Goal: Transaction & Acquisition: Book appointment/travel/reservation

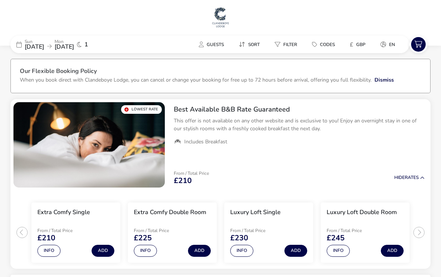
click at [36, 47] on span "[DATE]" at bounding box center [34, 47] width 19 height 8
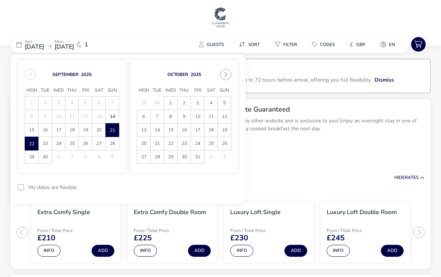
click at [33, 145] on span "22" at bounding box center [31, 143] width 12 height 13
click at [46, 144] on span "23" at bounding box center [45, 143] width 13 height 13
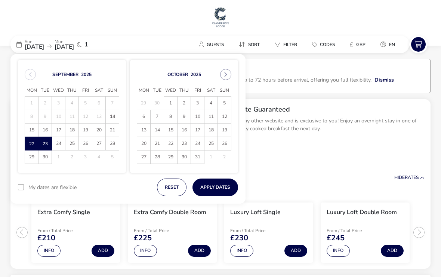
click at [228, 190] on button "Apply Dates" at bounding box center [216, 187] width 46 height 18
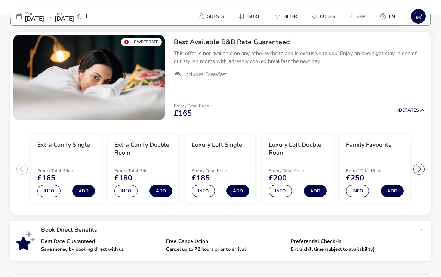
scroll to position [68, 0]
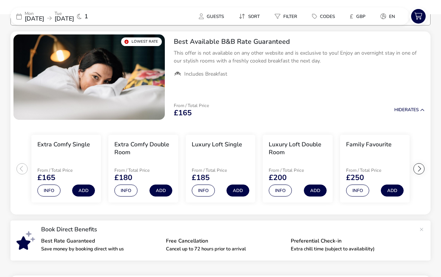
click at [422, 169] on div at bounding box center [418, 168] width 11 height 11
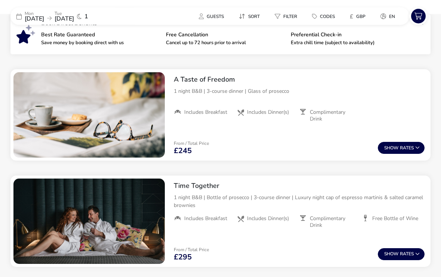
scroll to position [275, 0]
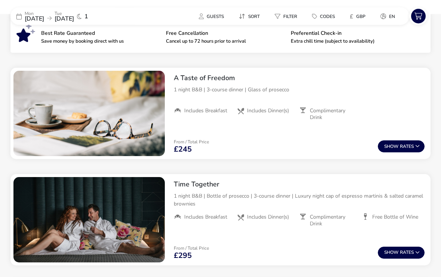
click at [410, 146] on button "Show Rates" at bounding box center [401, 147] width 47 height 12
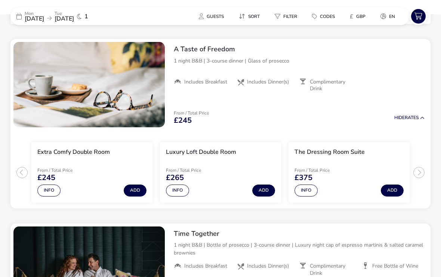
scroll to position [305, 0]
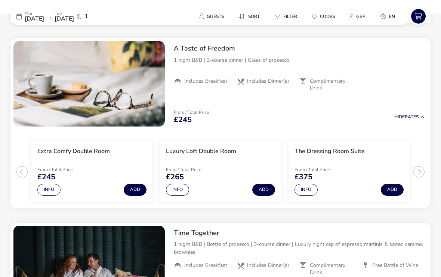
click at [309, 192] on button "Info" at bounding box center [306, 190] width 23 height 12
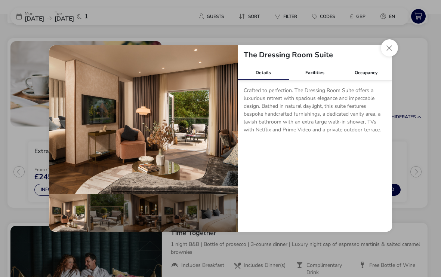
click at [224, 127] on button "details" at bounding box center [226, 119] width 15 height 15
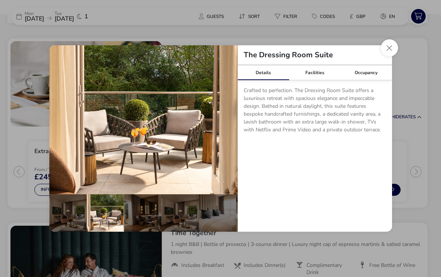
click at [228, 127] on button "details" at bounding box center [226, 119] width 15 height 15
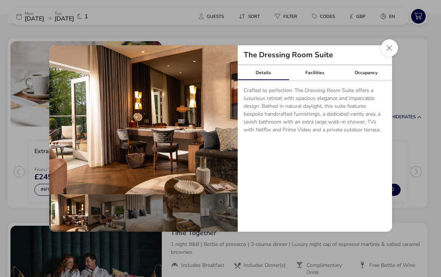
click at [230, 127] on button "details" at bounding box center [226, 119] width 15 height 15
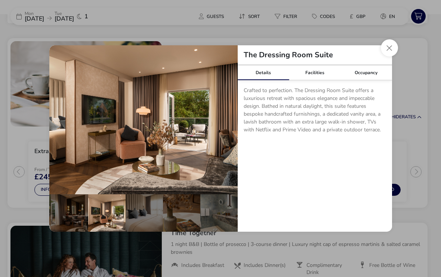
click at [229, 127] on button "details" at bounding box center [226, 119] width 15 height 15
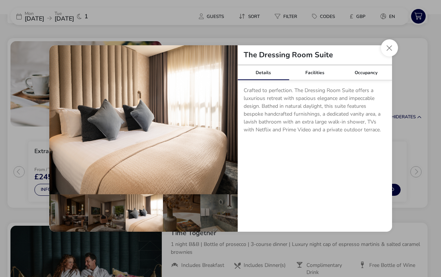
click at [229, 127] on button "details" at bounding box center [226, 119] width 15 height 15
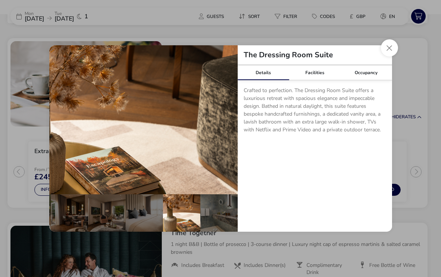
click at [229, 127] on button "details" at bounding box center [226, 119] width 15 height 15
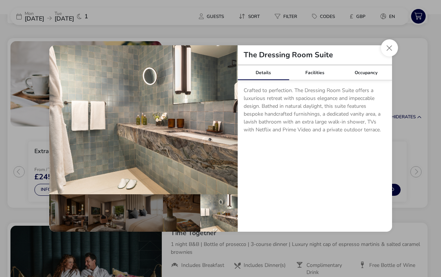
click at [228, 127] on button "details" at bounding box center [226, 119] width 15 height 15
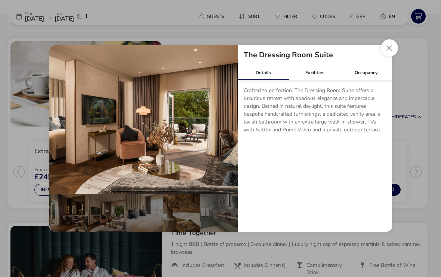
scroll to position [0, 0]
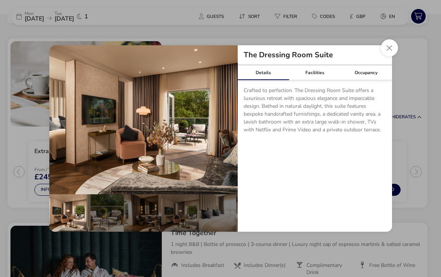
click at [228, 127] on button "details" at bounding box center [226, 119] width 15 height 15
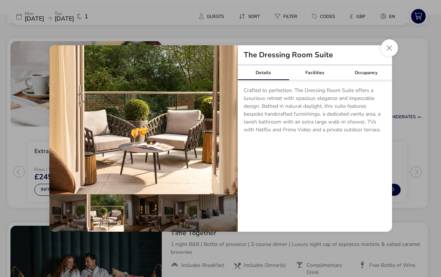
click at [385, 56] on button "Close dialog" at bounding box center [389, 47] width 17 height 17
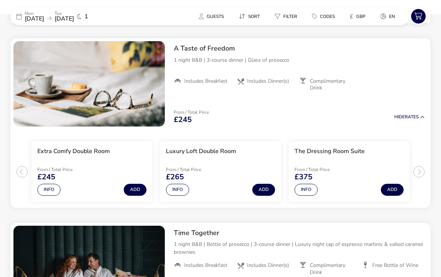
click at [181, 192] on button "Info" at bounding box center [177, 190] width 23 height 12
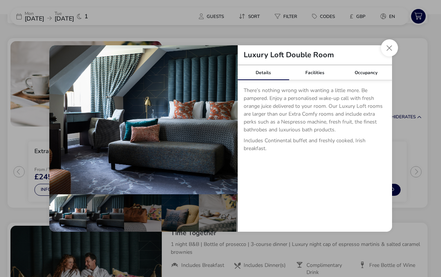
click at [231, 127] on button "details" at bounding box center [226, 119] width 15 height 15
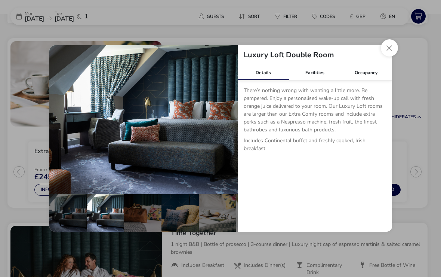
click at [227, 127] on button "details" at bounding box center [226, 119] width 15 height 15
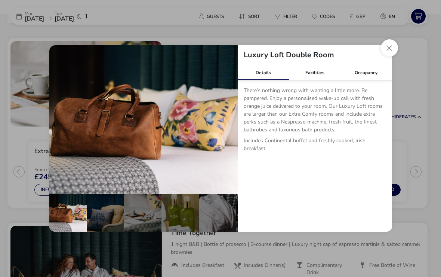
click at [228, 127] on button "details" at bounding box center [226, 119] width 15 height 15
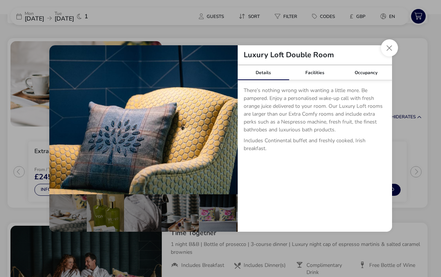
click at [230, 127] on button "details" at bounding box center [226, 119] width 15 height 15
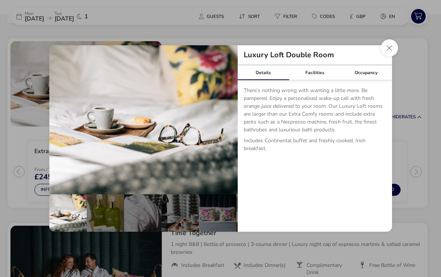
scroll to position [0, 185]
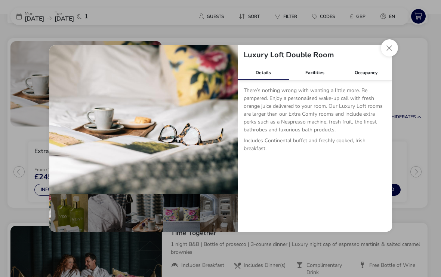
click at [229, 127] on button "details" at bounding box center [226, 119] width 15 height 15
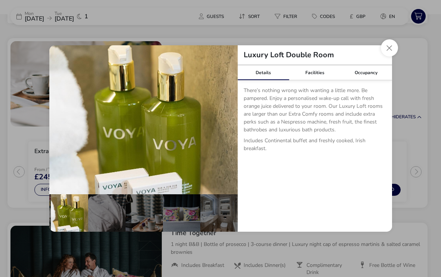
click at [227, 127] on button "details" at bounding box center [226, 119] width 15 height 15
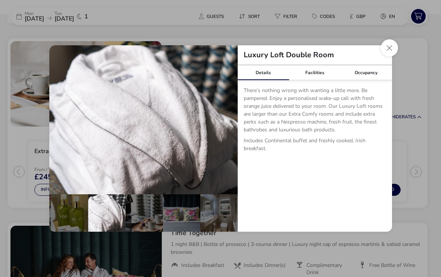
click at [228, 127] on button "details" at bounding box center [226, 119] width 15 height 15
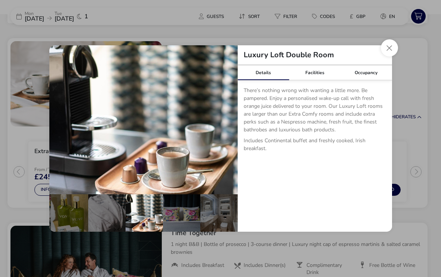
click at [229, 127] on button "details" at bounding box center [226, 119] width 15 height 15
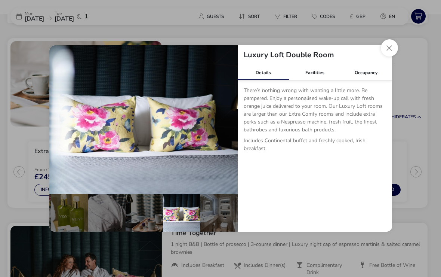
click at [229, 127] on button "details" at bounding box center [226, 119] width 15 height 15
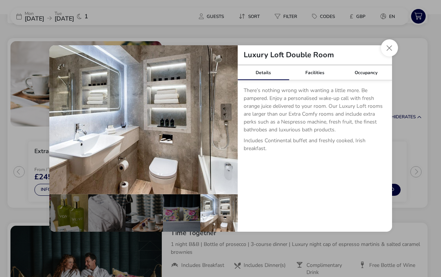
click at [228, 127] on button "details" at bounding box center [226, 119] width 15 height 15
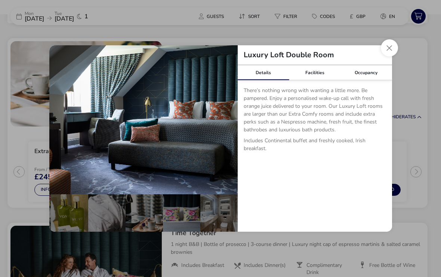
scroll to position [0, 0]
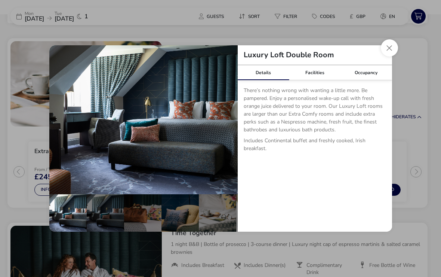
click at [229, 127] on button "details" at bounding box center [226, 119] width 15 height 15
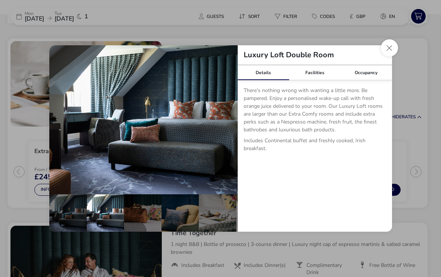
click at [384, 55] on button "Close dialog" at bounding box center [389, 47] width 17 height 17
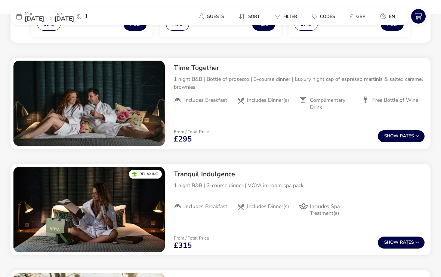
click at [403, 241] on button "Show Rates" at bounding box center [401, 242] width 47 height 12
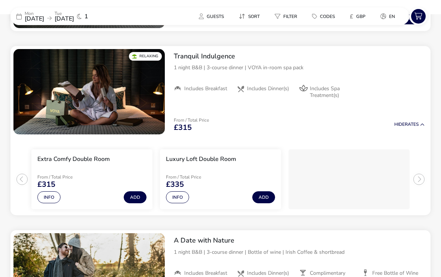
scroll to position [595, 0]
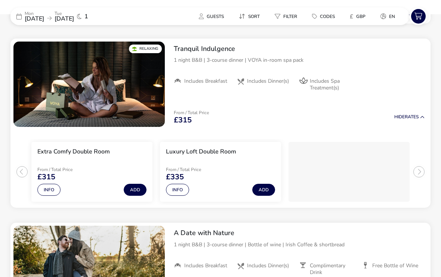
click at [422, 172] on ul "Extra Comfy Double Room From / Total Price £315 Info Add Luxury Loft Double Roo…" at bounding box center [220, 169] width 420 height 78
click at [359, 173] on div "3 / 3" at bounding box center [349, 172] width 121 height 60
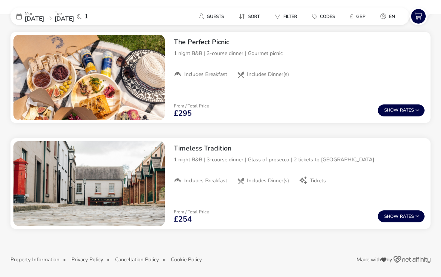
scroll to position [1210, 0]
